Goal: Transaction & Acquisition: Book appointment/travel/reservation

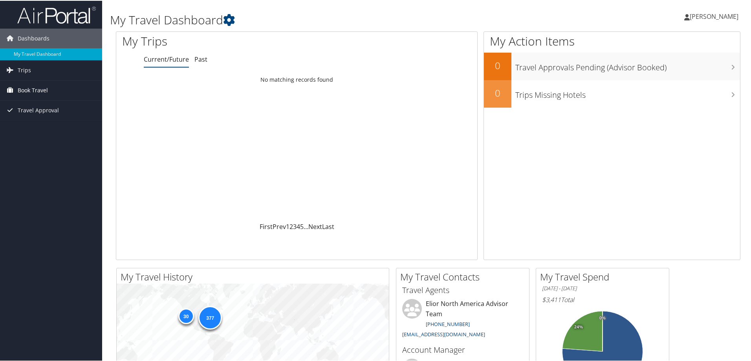
click at [32, 88] on span "Book Travel" at bounding box center [33, 90] width 30 height 20
click at [49, 126] on link "Book/Manage Online Trips" at bounding box center [51, 129] width 102 height 12
